Goal: Go to known website: Access a specific website the user already knows

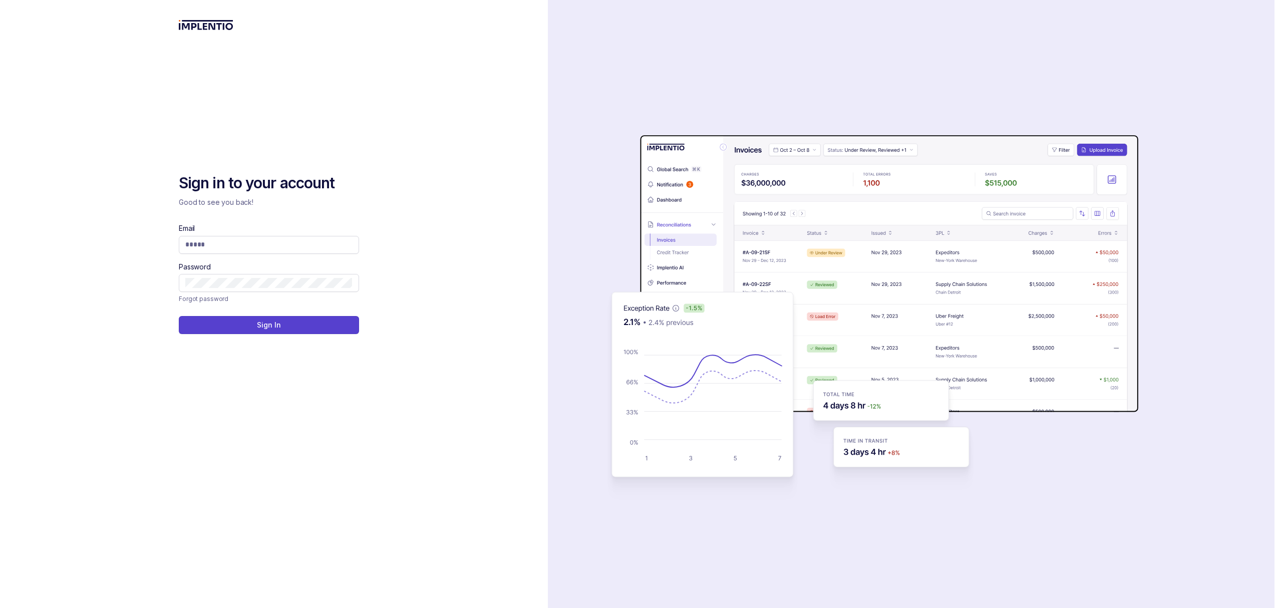
click at [433, 469] on div "Sign in to your account Good to see you back! Email Password Forgot password Si…" at bounding box center [274, 304] width 548 height 608
click at [219, 247] on input "Email" at bounding box center [268, 244] width 167 height 10
click at [293, 241] on input "Email" at bounding box center [268, 244] width 167 height 10
type input "**********"
